Goal: Find specific page/section

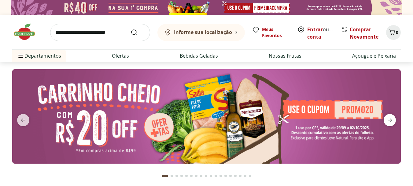
click at [388, 121] on icon "next" at bounding box center [389, 119] width 7 height 7
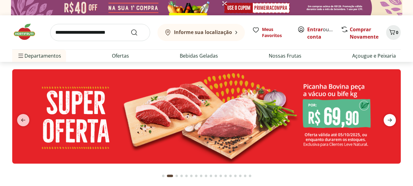
click at [388, 121] on icon "next" at bounding box center [389, 119] width 7 height 7
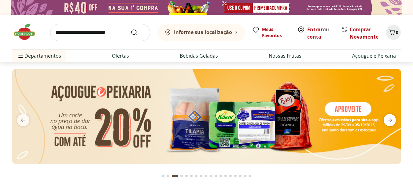
click at [388, 121] on icon "next" at bounding box center [389, 119] width 7 height 7
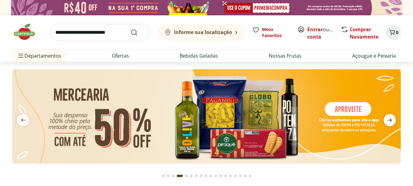
click at [388, 121] on icon "next" at bounding box center [389, 119] width 7 height 7
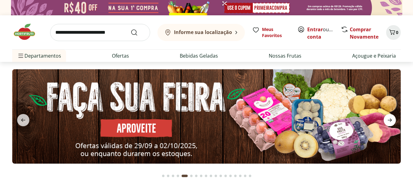
click at [388, 121] on icon "next" at bounding box center [389, 119] width 7 height 7
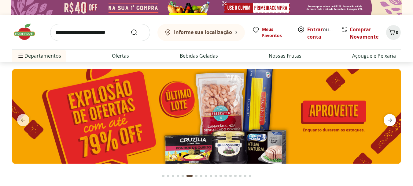
click at [388, 121] on icon "next" at bounding box center [389, 119] width 7 height 7
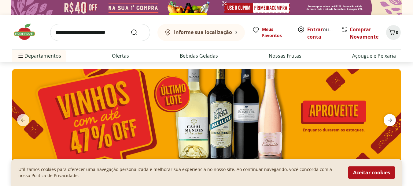
click at [388, 121] on icon "next" at bounding box center [389, 119] width 7 height 7
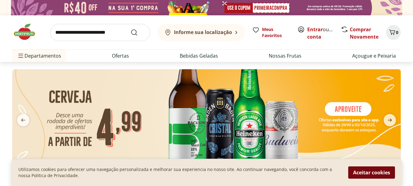
click at [369, 169] on button "Aceitar cookies" at bounding box center [371, 172] width 47 height 12
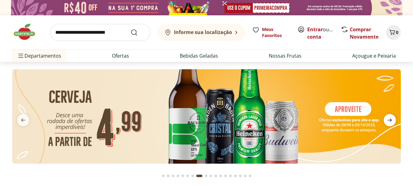
click at [388, 121] on icon "next" at bounding box center [389, 119] width 7 height 7
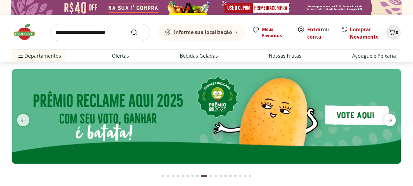
click at [388, 121] on icon "next" at bounding box center [389, 119] width 7 height 7
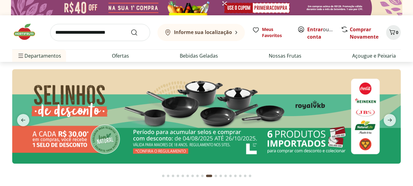
click at [250, 117] on img at bounding box center [206, 116] width 389 height 94
